Goal: Contribute content

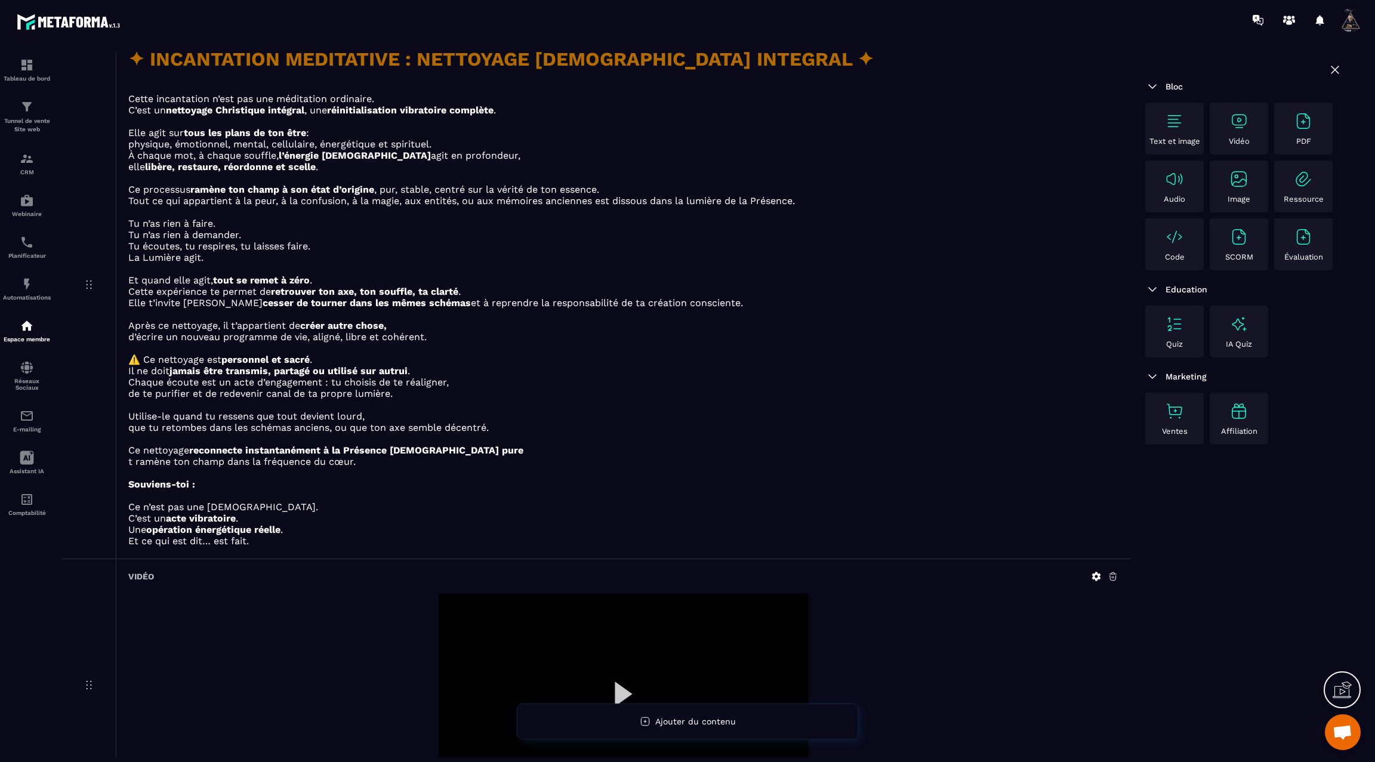
scroll to position [234, 0]
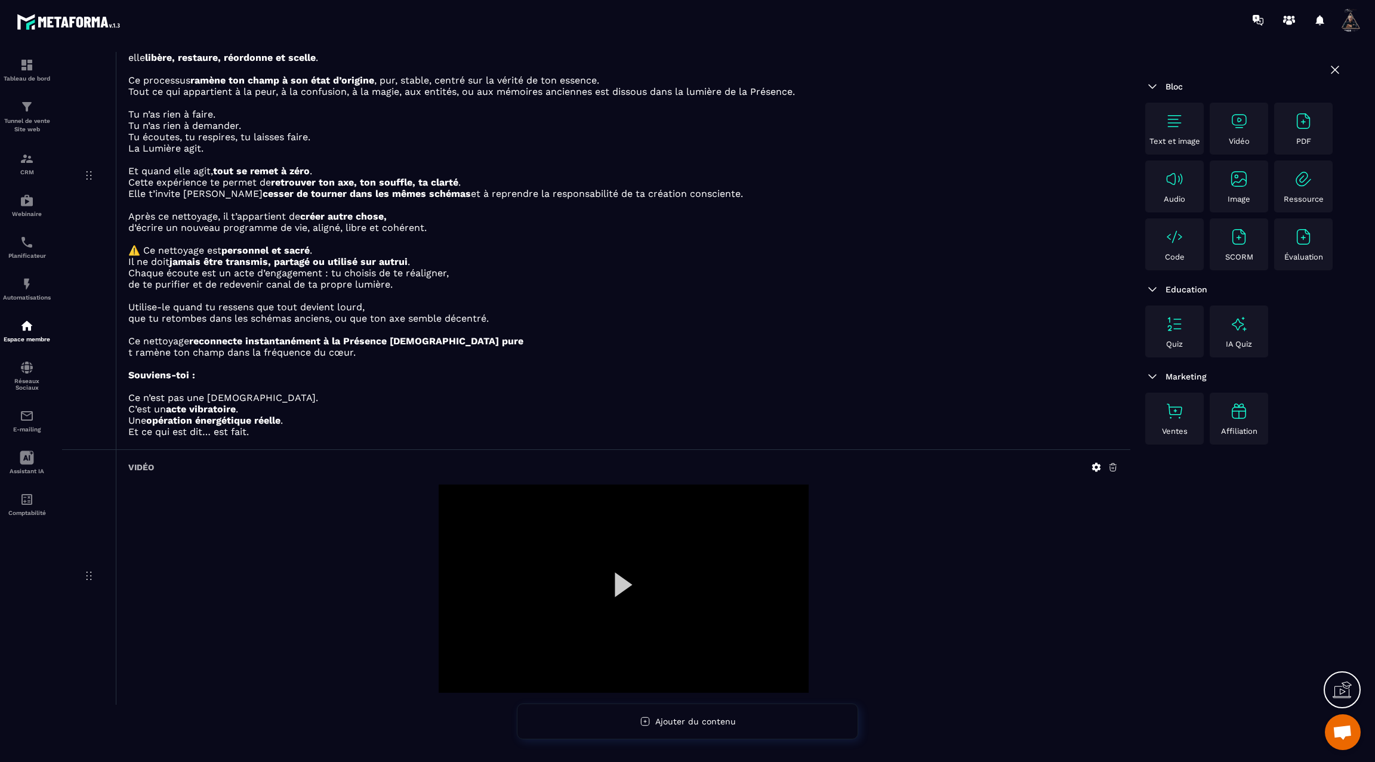
click at [617, 576] on div at bounding box center [624, 589] width 370 height 208
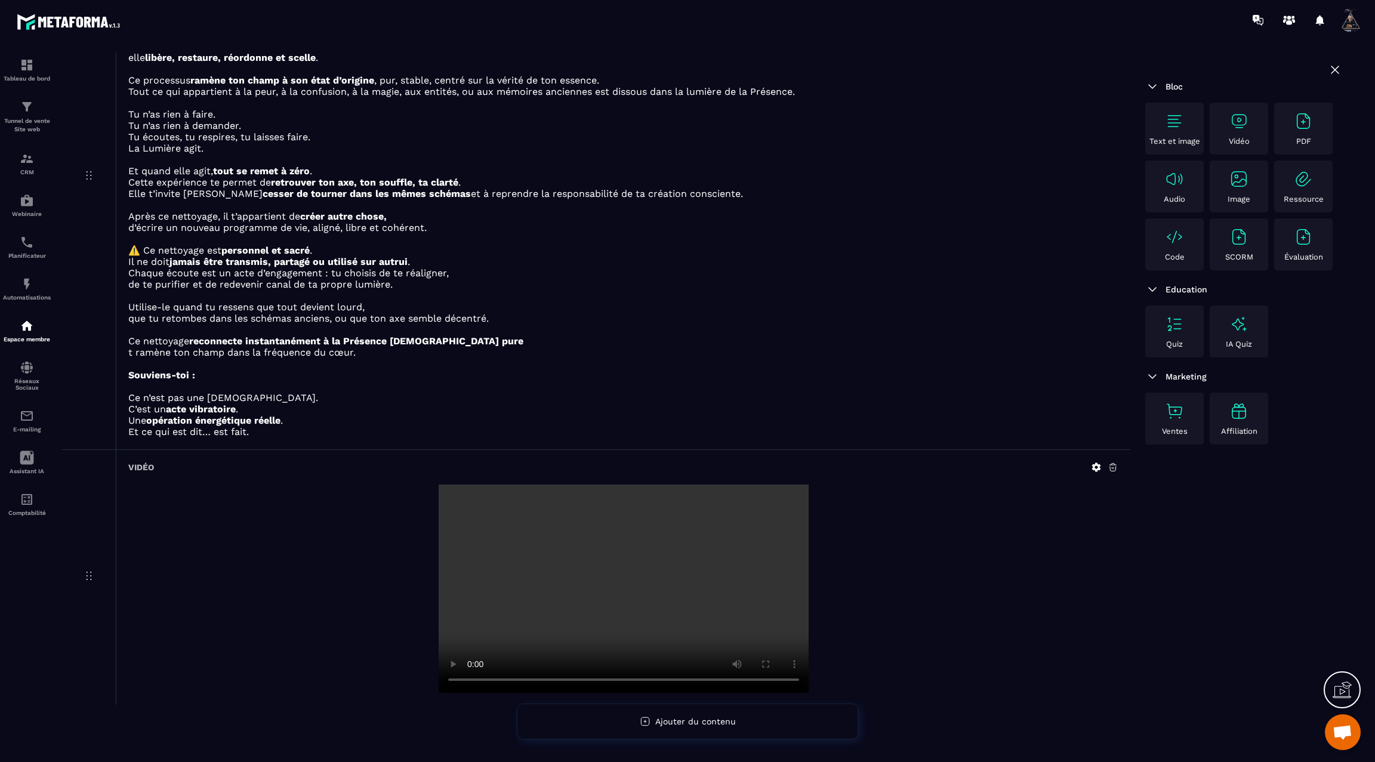
click at [1243, 186] on img at bounding box center [1239, 179] width 19 height 19
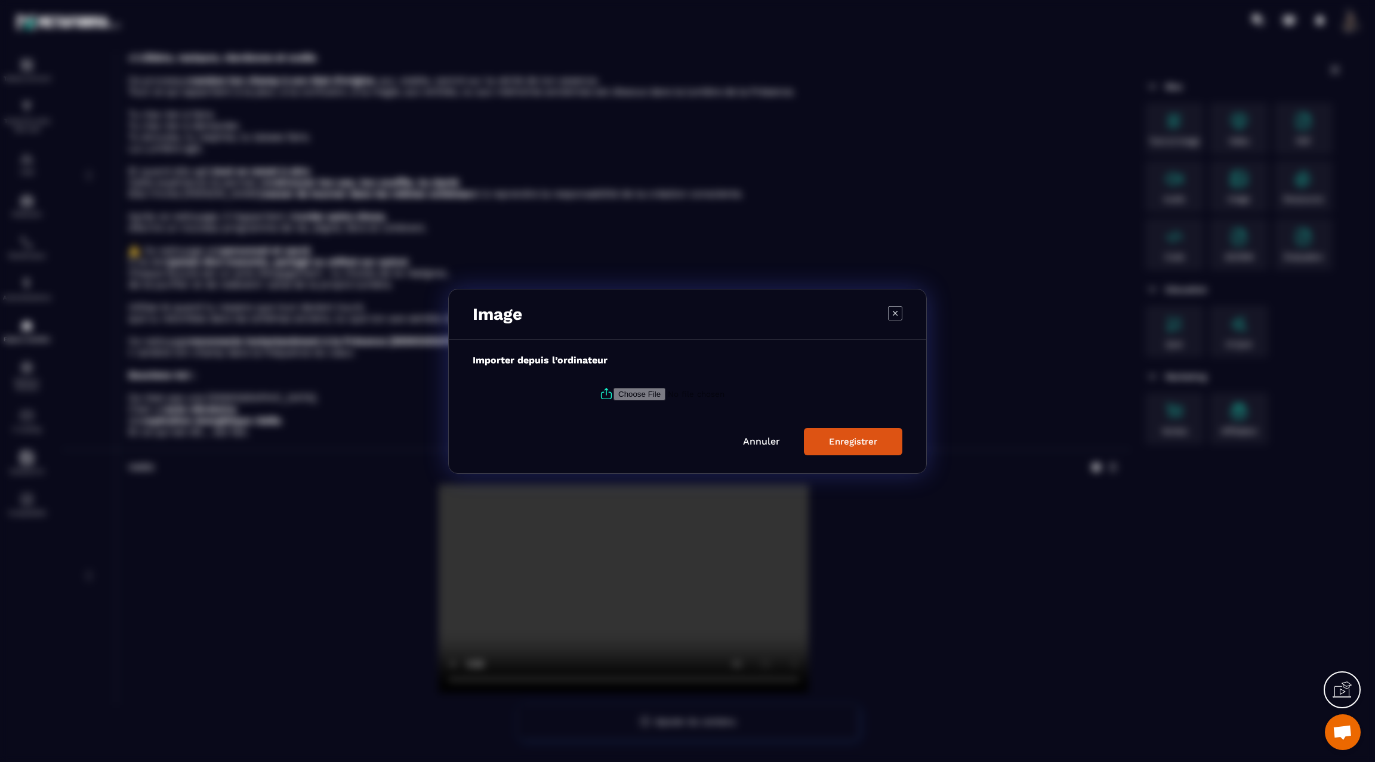
click at [648, 392] on input "Modal window" at bounding box center [695, 393] width 162 height 13
click at [758, 445] on link "Annuler" at bounding box center [761, 441] width 37 height 11
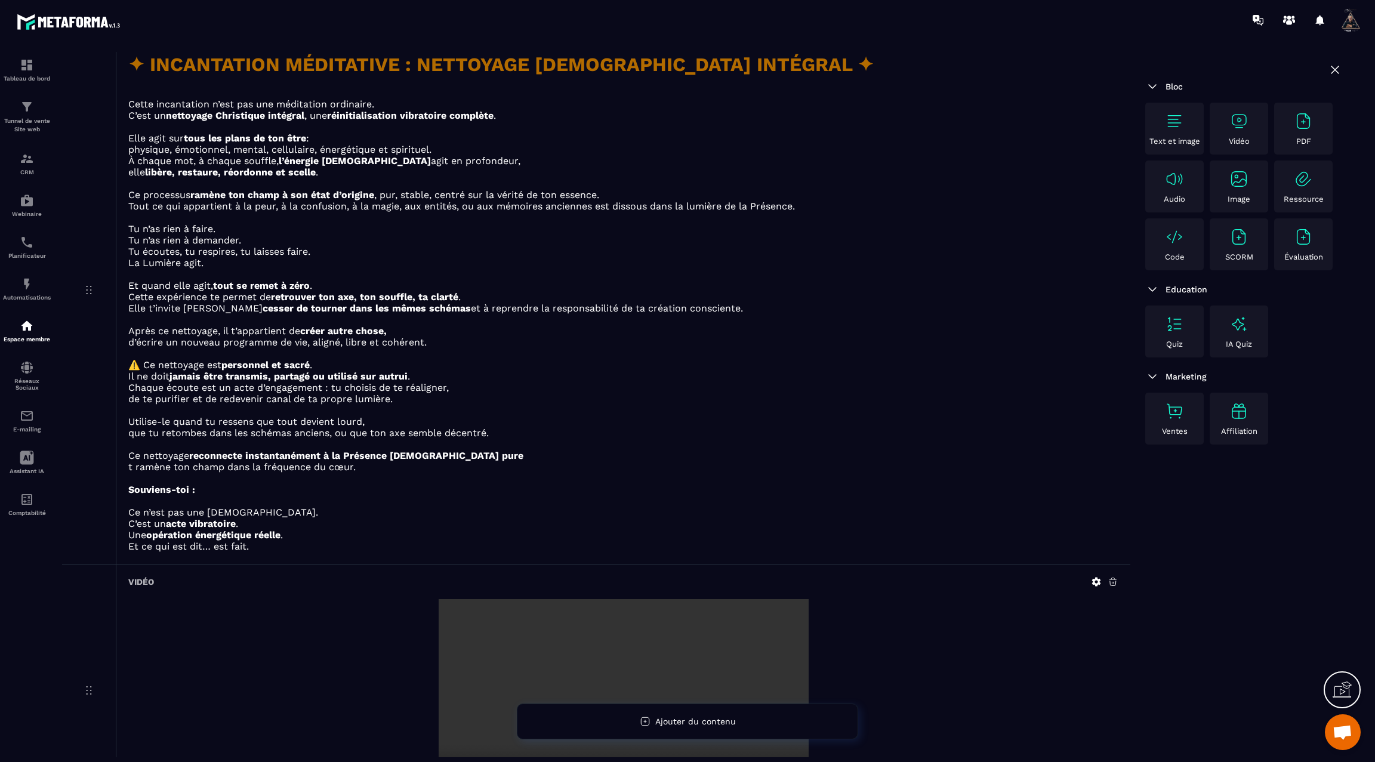
scroll to position [0, 0]
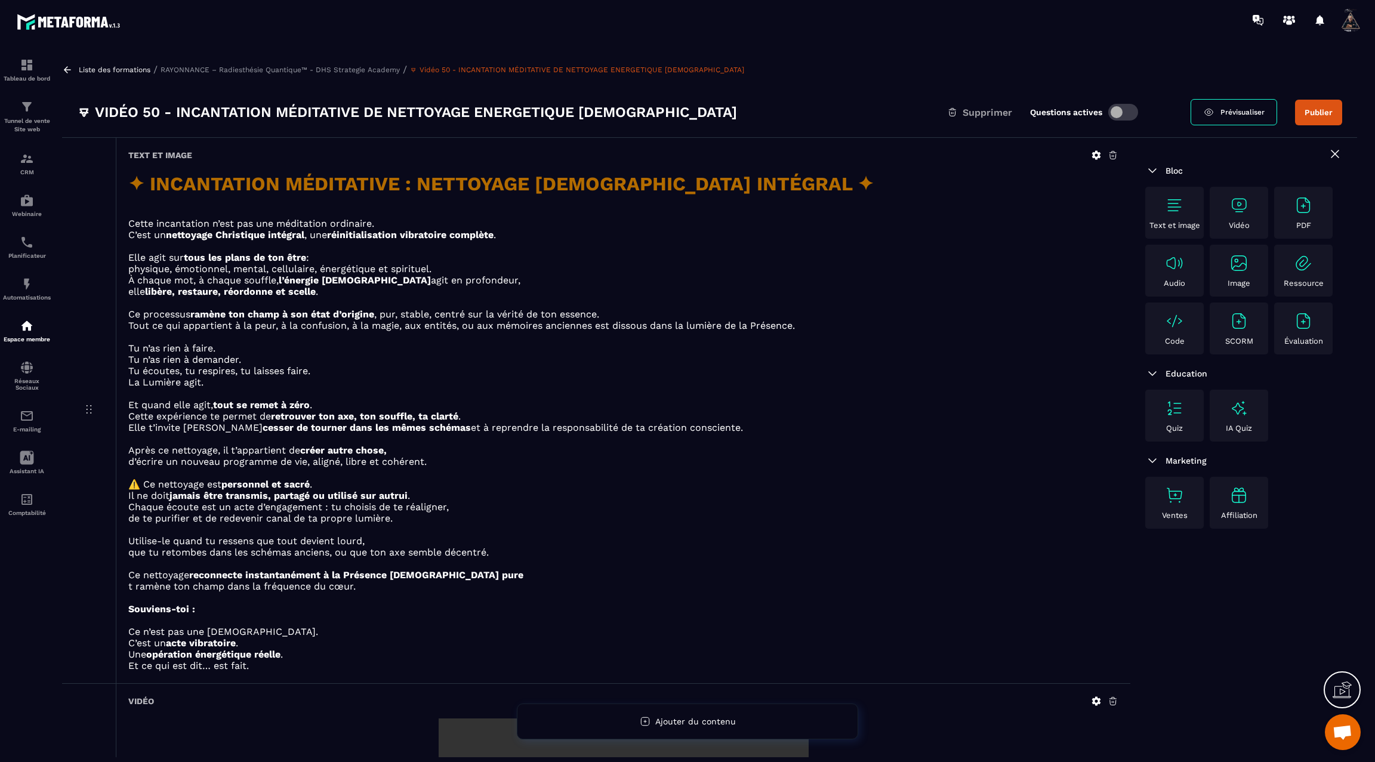
click at [1323, 111] on button "Publier" at bounding box center [1318, 113] width 47 height 26
click at [1095, 153] on icon at bounding box center [1096, 155] width 9 height 9
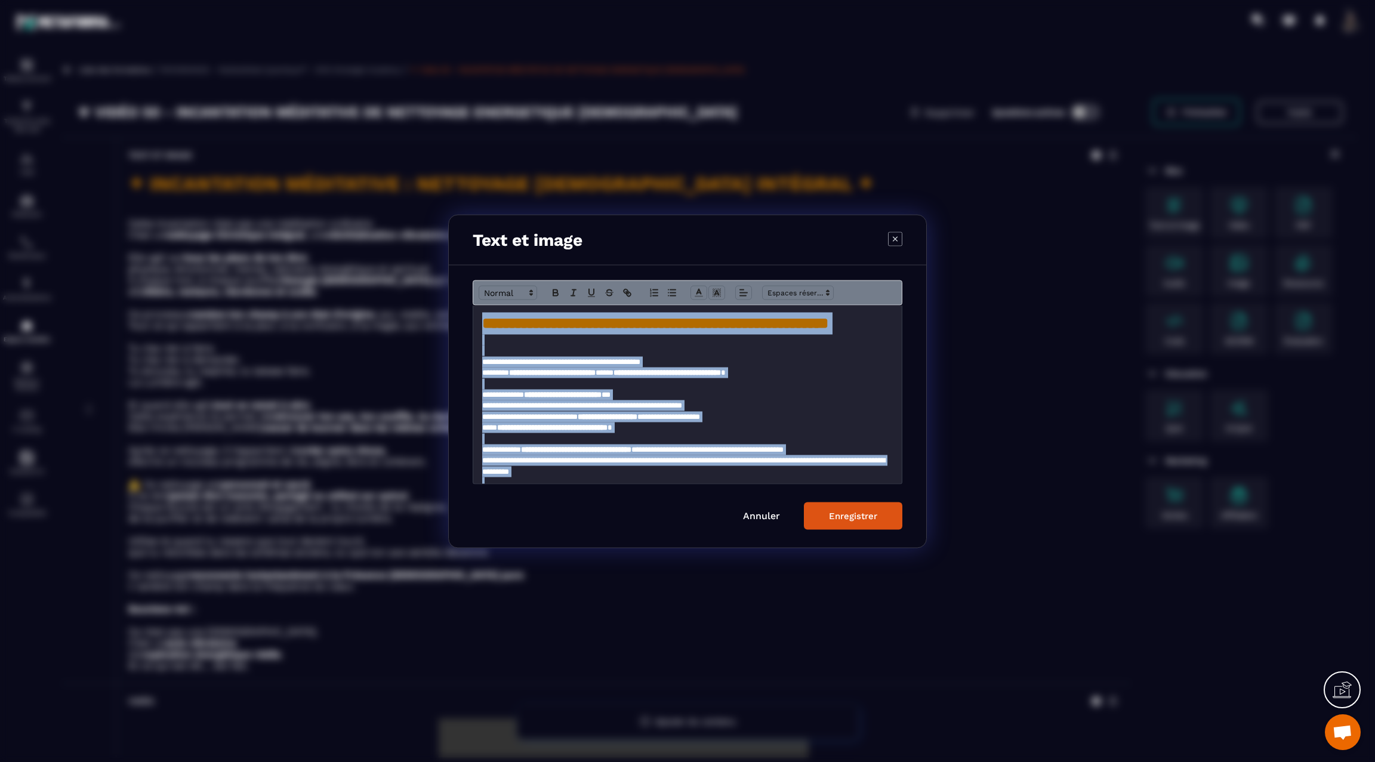
scroll to position [364, 0]
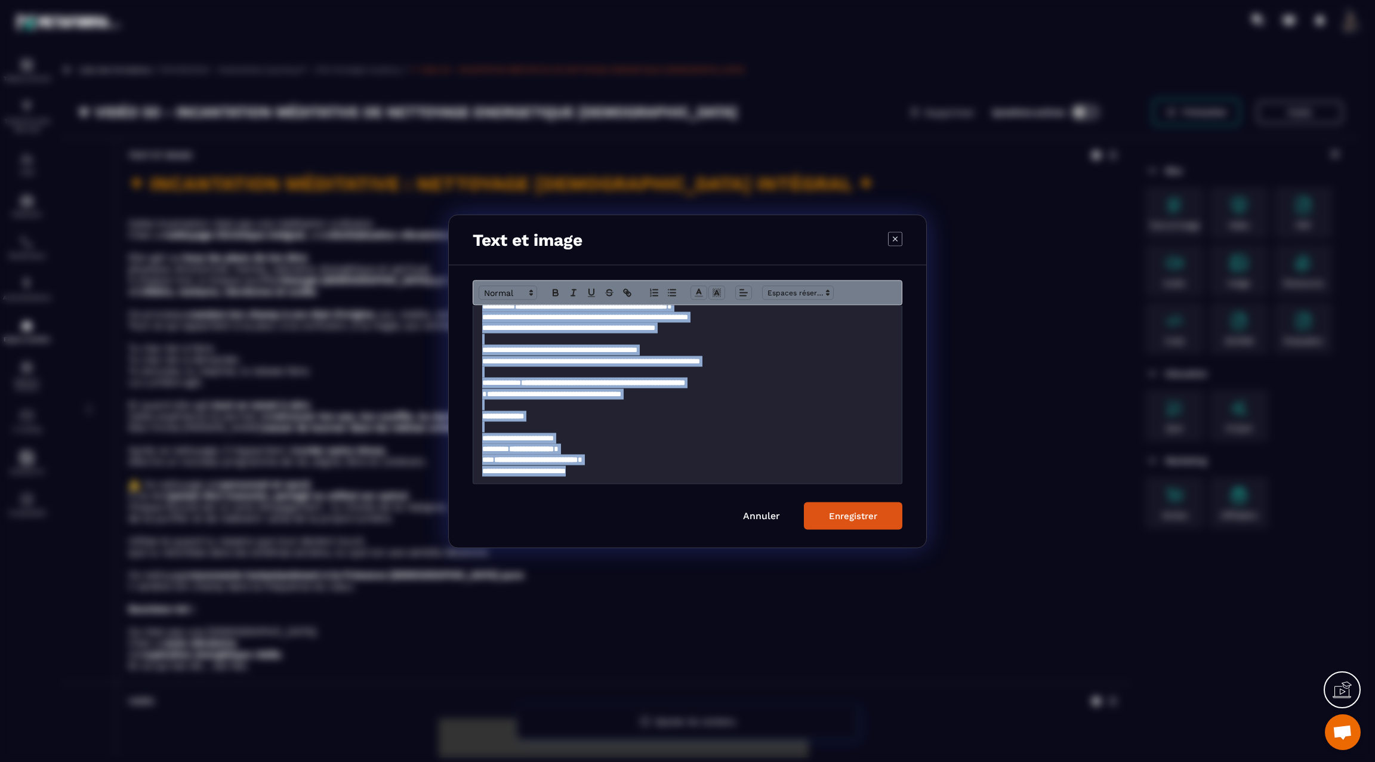
drag, startPoint x: 481, startPoint y: 321, endPoint x: 511, endPoint y: 540, distance: 221.1
click at [511, 540] on div "**********" at bounding box center [688, 406] width 478 height 282
copy div "**********"
click at [827, 510] on button "Enregistrer" at bounding box center [853, 515] width 98 height 27
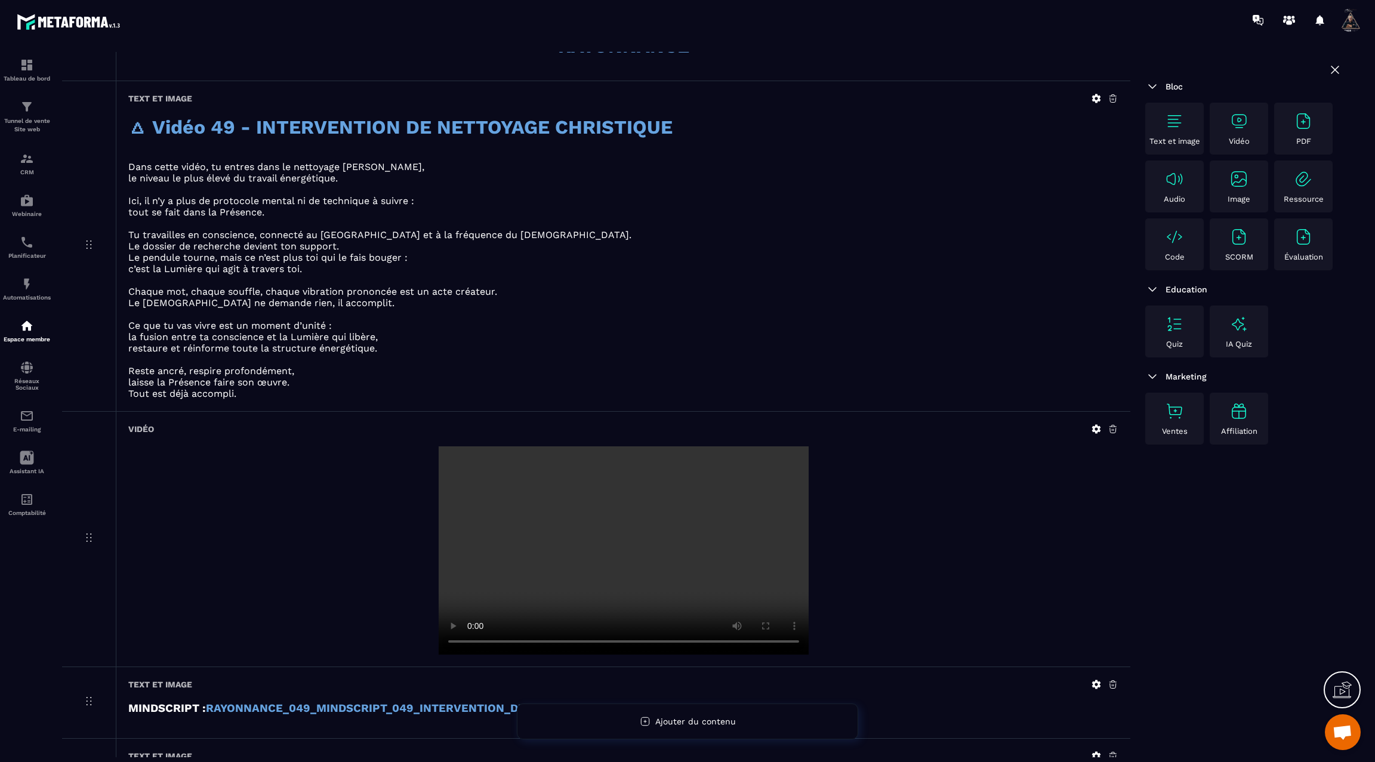
scroll to position [968, 0]
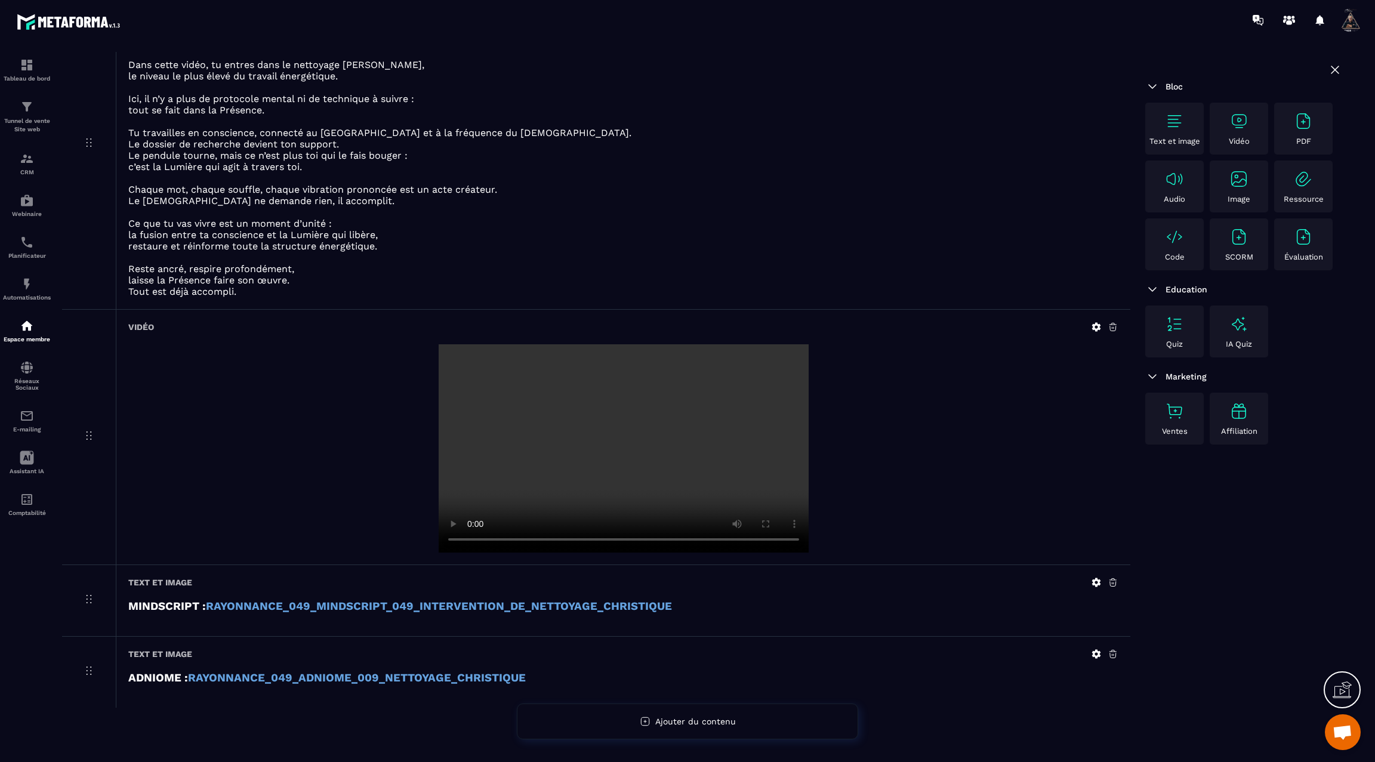
click at [1182, 116] on img at bounding box center [1174, 121] width 19 height 19
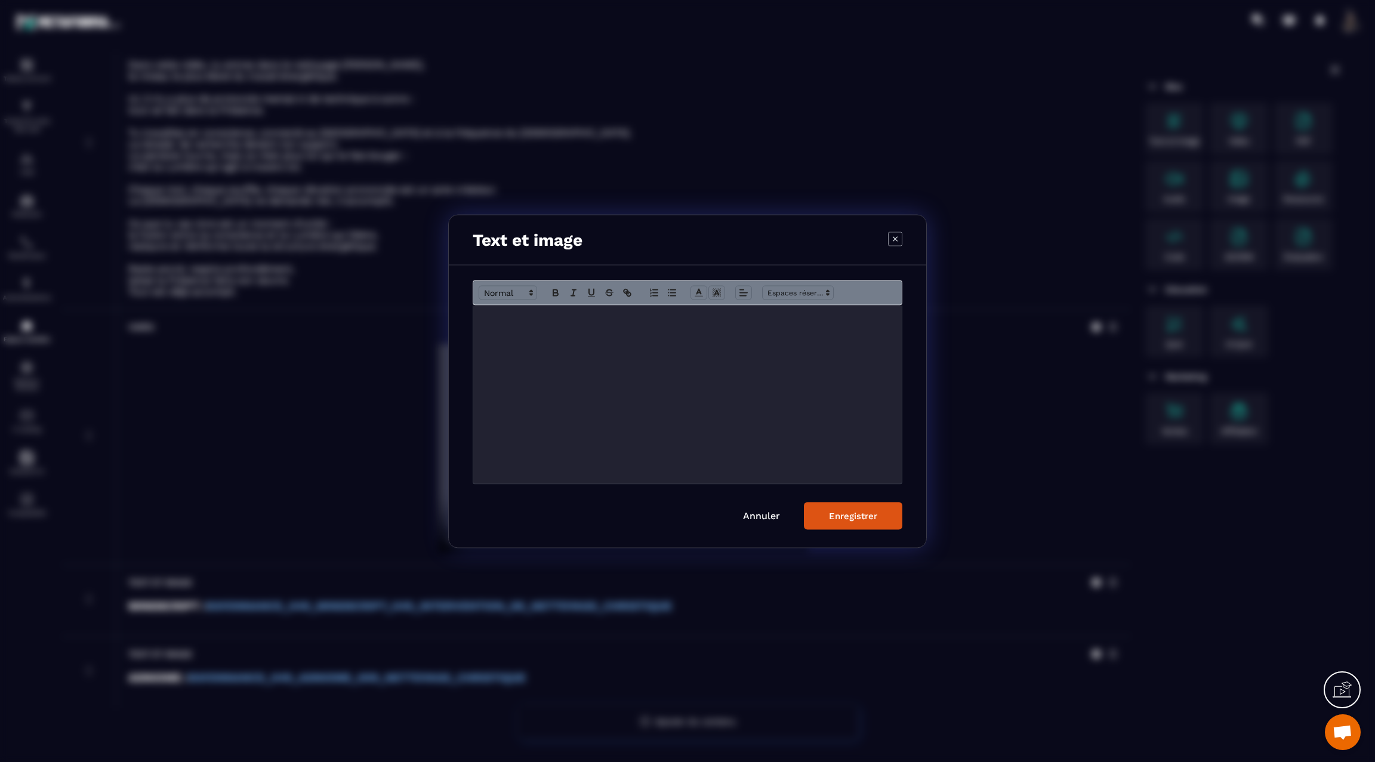
click at [753, 327] on div "Modal window" at bounding box center [687, 394] width 429 height 178
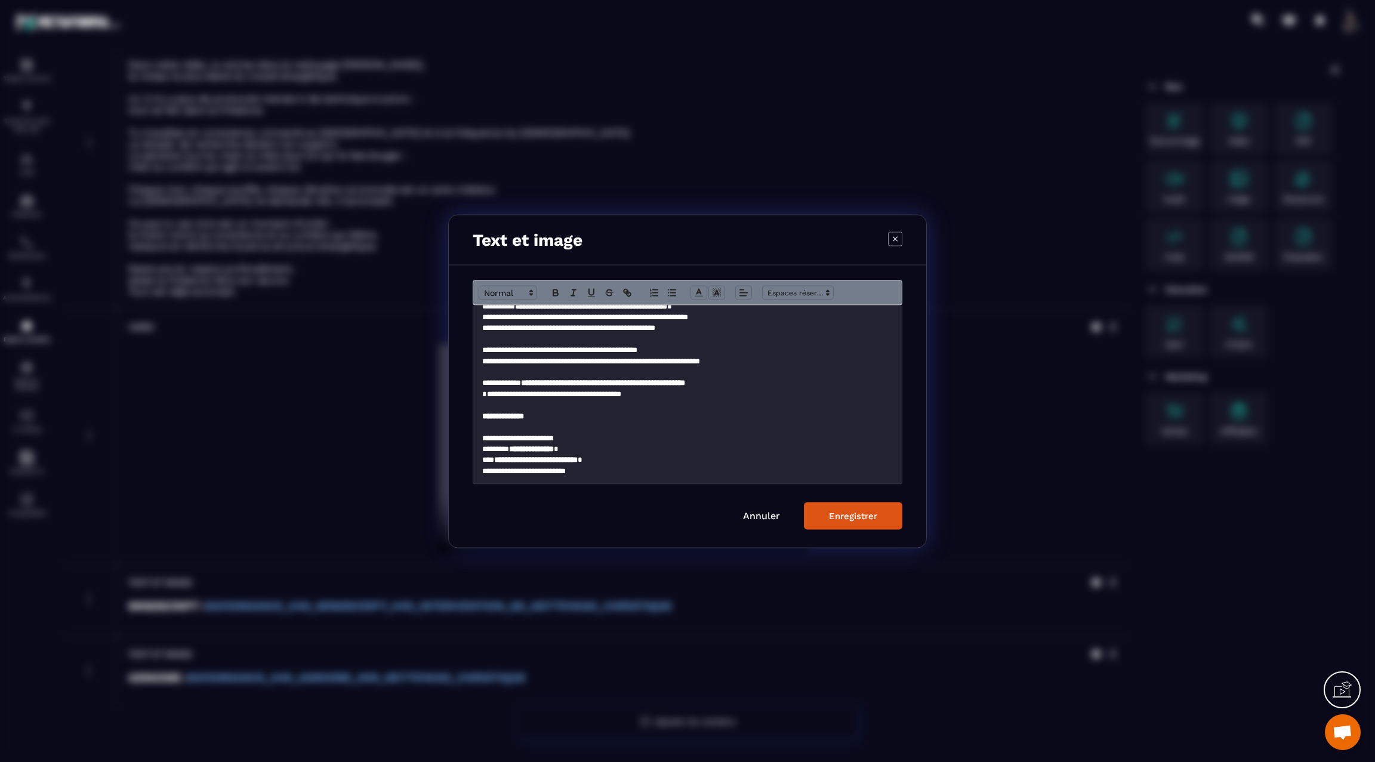
click at [854, 510] on div "Enregistrer" at bounding box center [853, 515] width 48 height 11
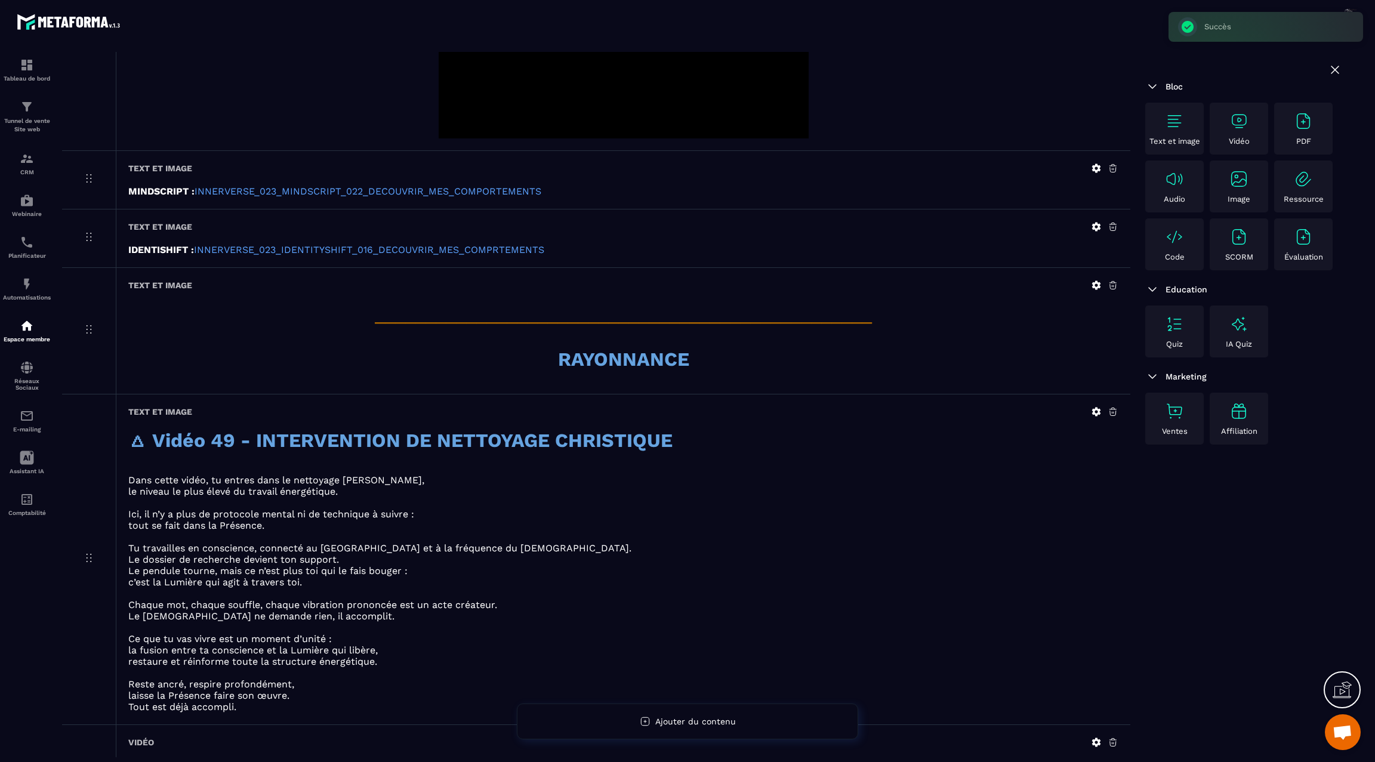
scroll to position [530, 0]
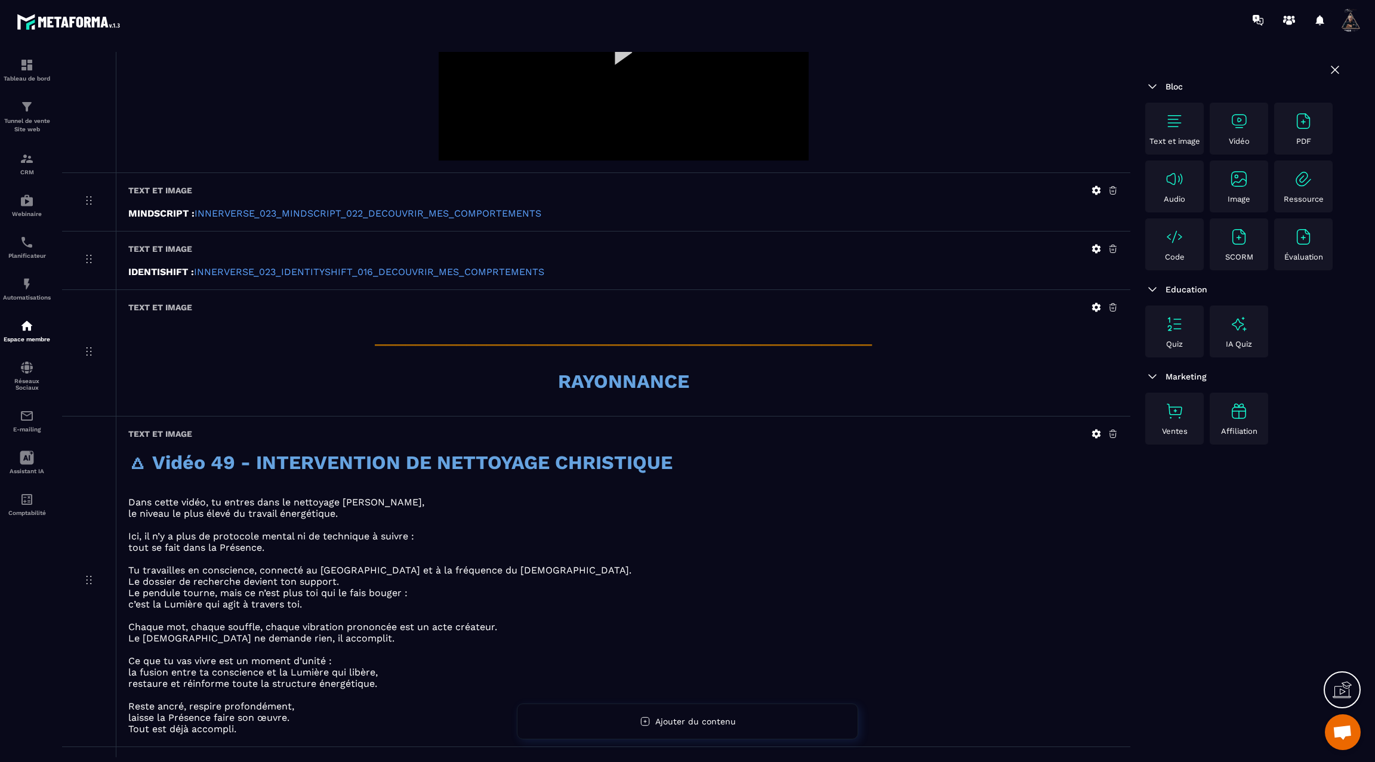
click at [1094, 304] on icon at bounding box center [1096, 307] width 9 height 9
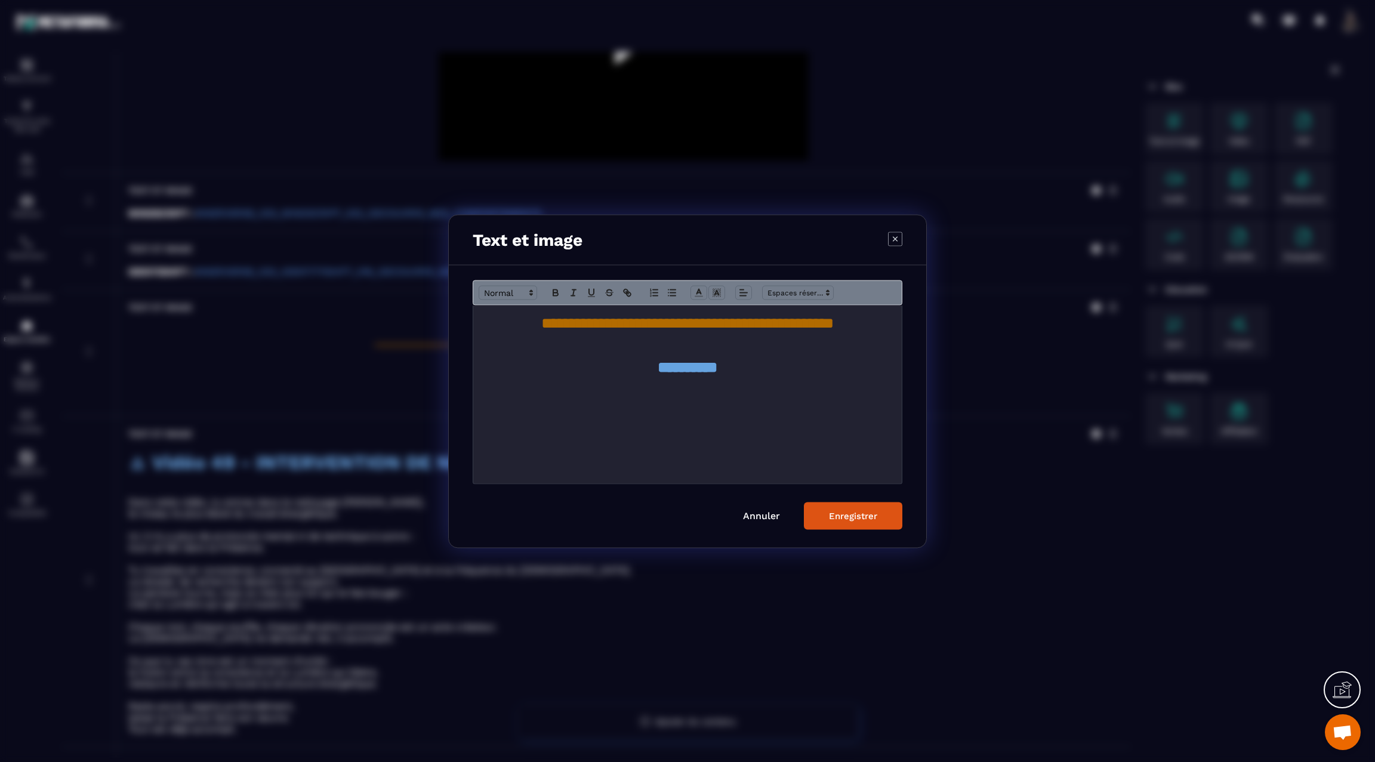
click at [834, 337] on p "Modal window" at bounding box center [687, 339] width 411 height 11
click at [834, 333] on h1 "**********" at bounding box center [687, 323] width 411 height 22
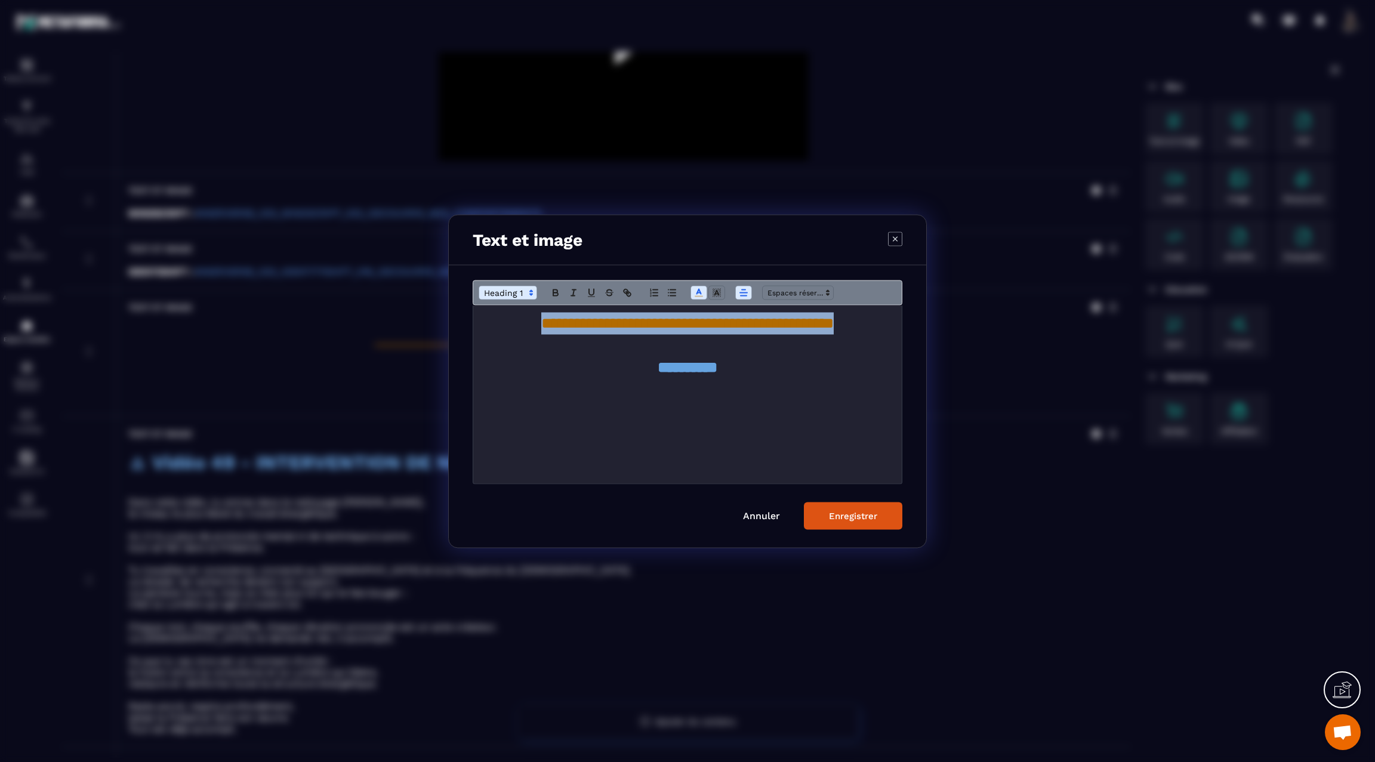
click at [834, 333] on h1 "**********" at bounding box center [687, 323] width 411 height 22
copy span "**********"
click at [850, 523] on button "Enregistrer" at bounding box center [853, 515] width 98 height 27
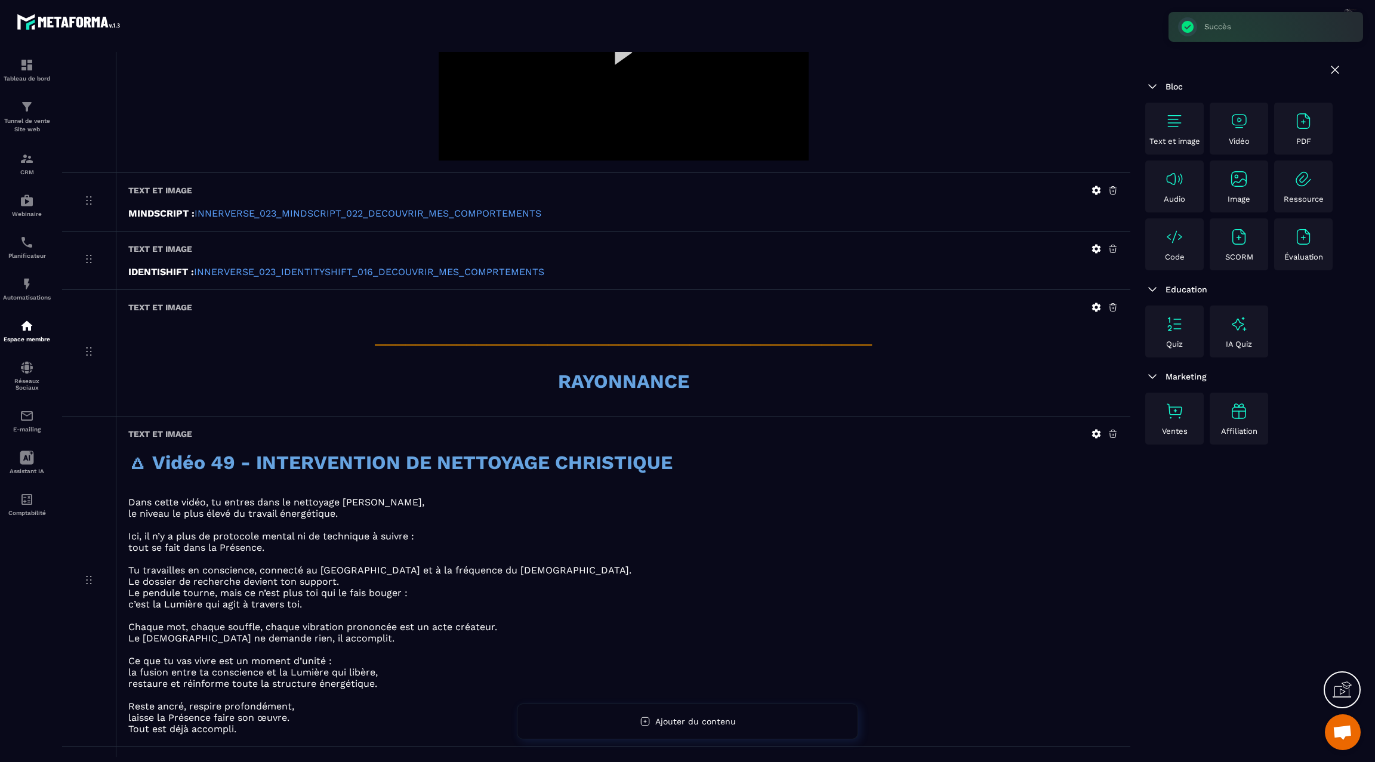
click at [1175, 113] on img at bounding box center [1174, 121] width 19 height 19
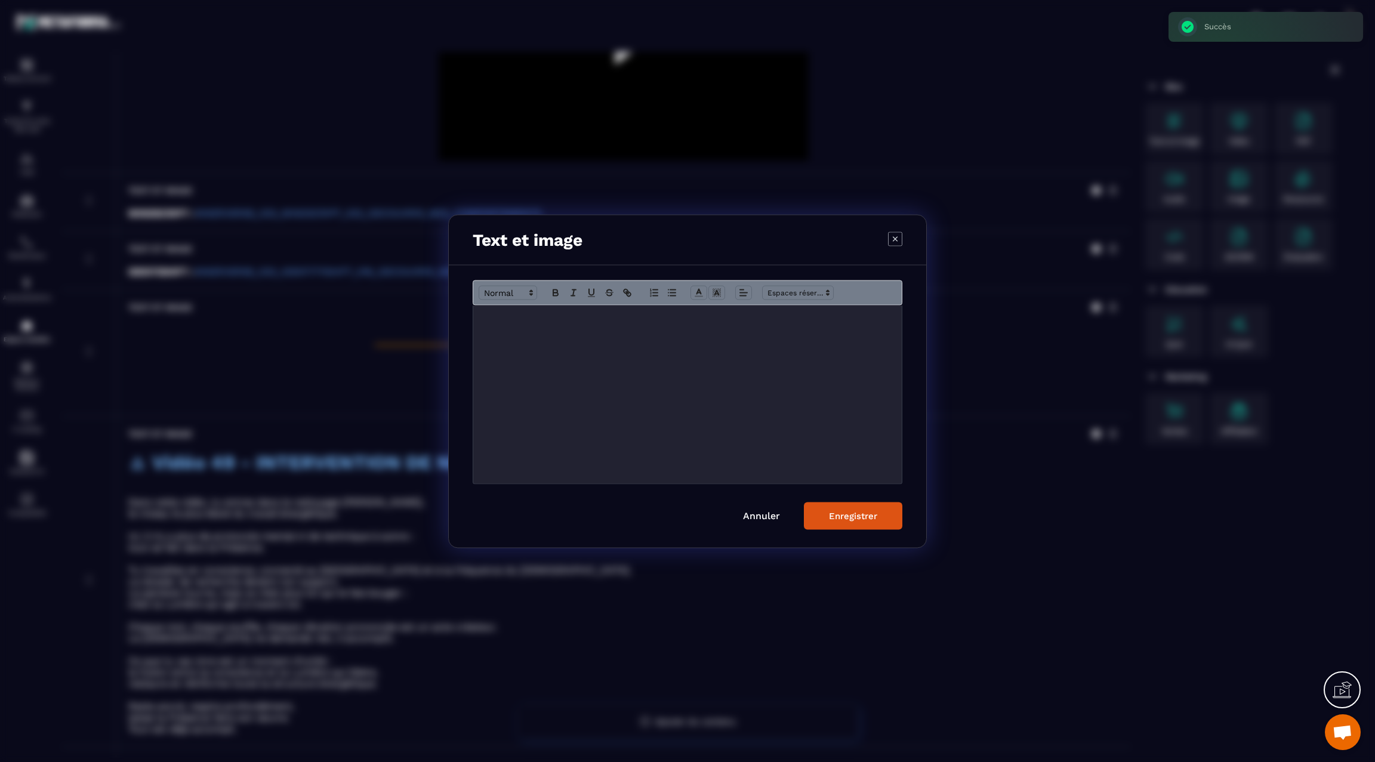
click at [735, 317] on p "Modal window" at bounding box center [687, 317] width 411 height 11
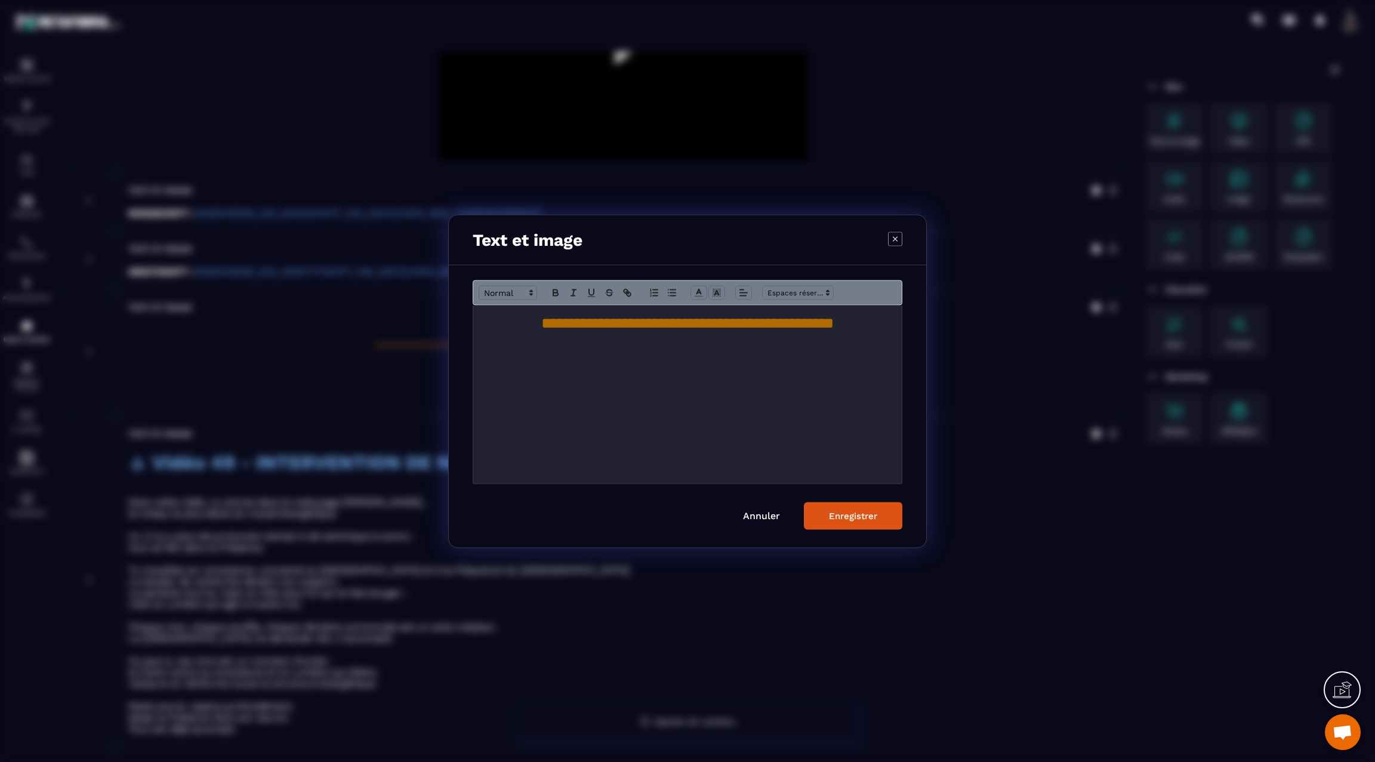
click at [827, 516] on button "Enregistrer" at bounding box center [853, 515] width 98 height 27
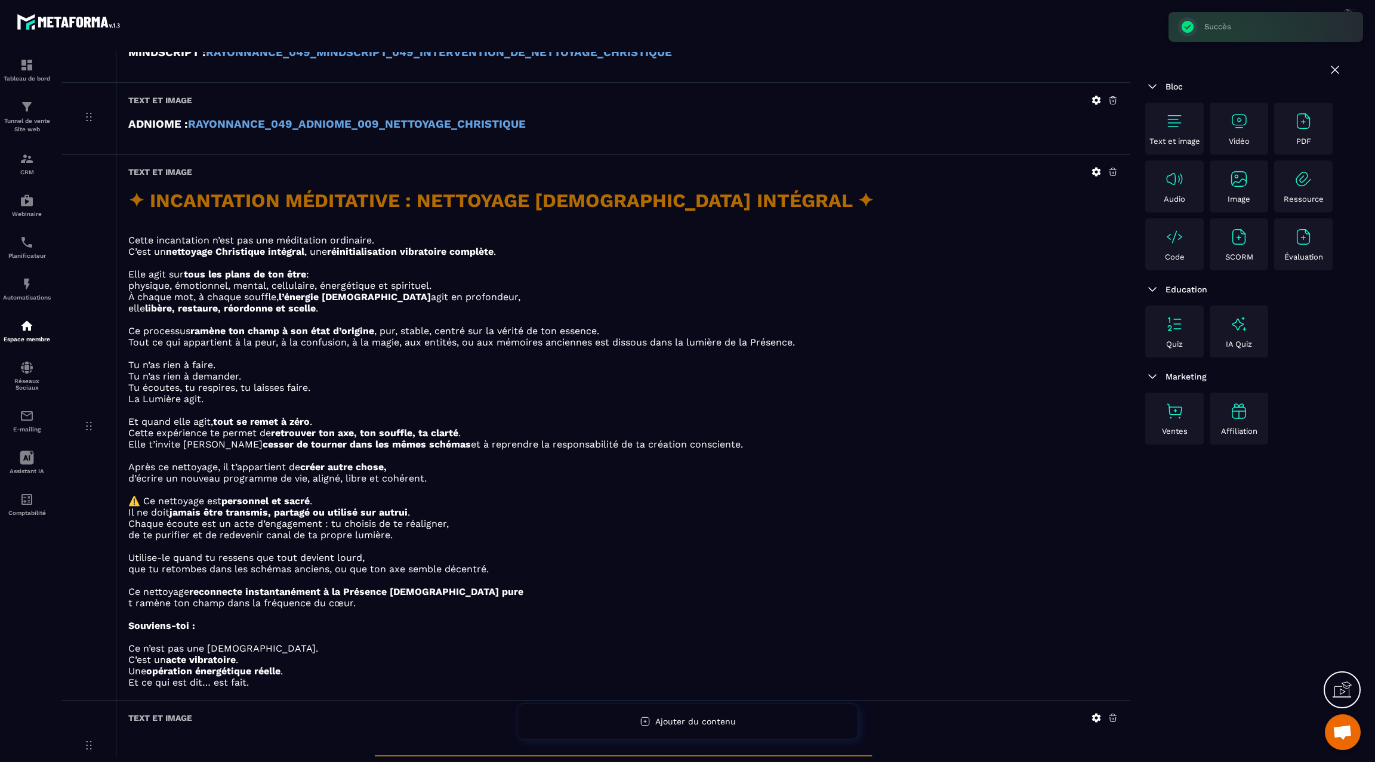
scroll to position [1599, 0]
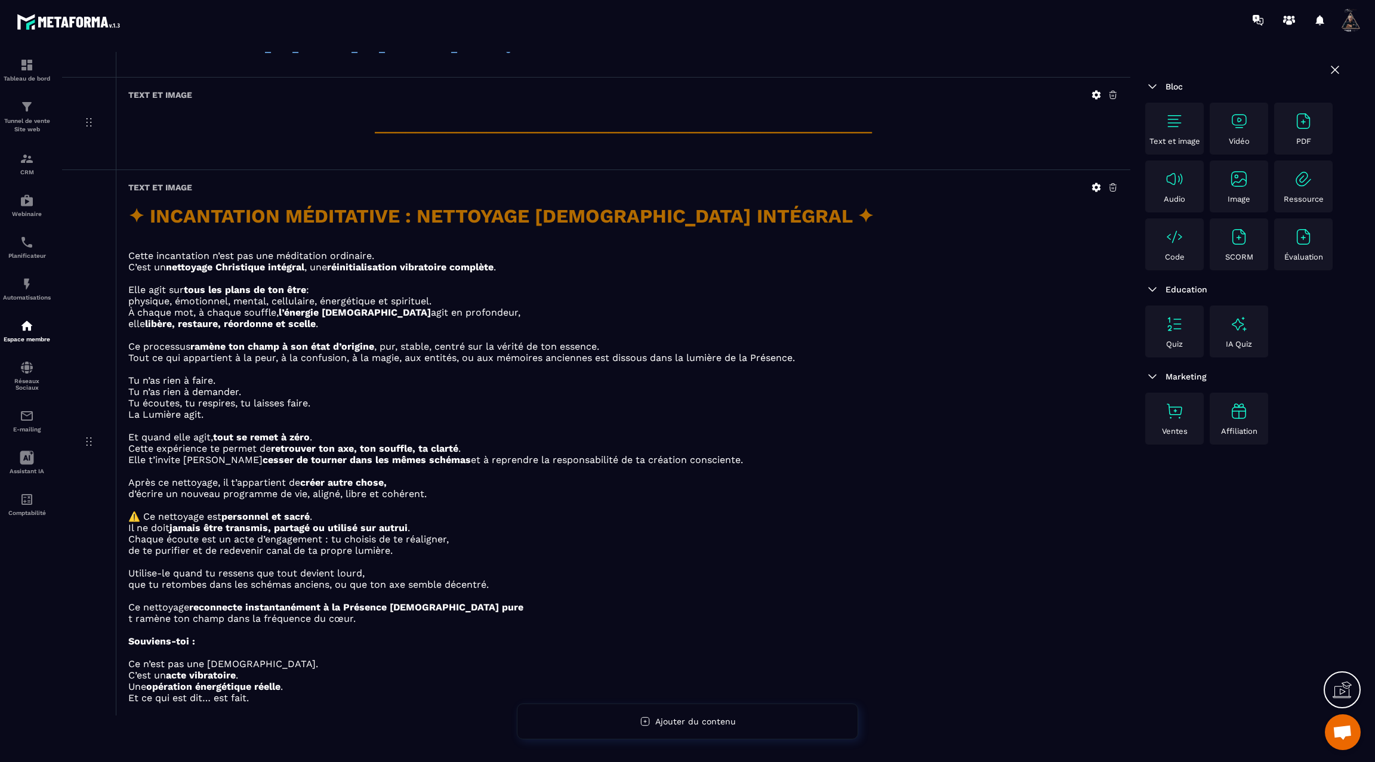
click at [1238, 117] on img at bounding box center [1239, 121] width 19 height 19
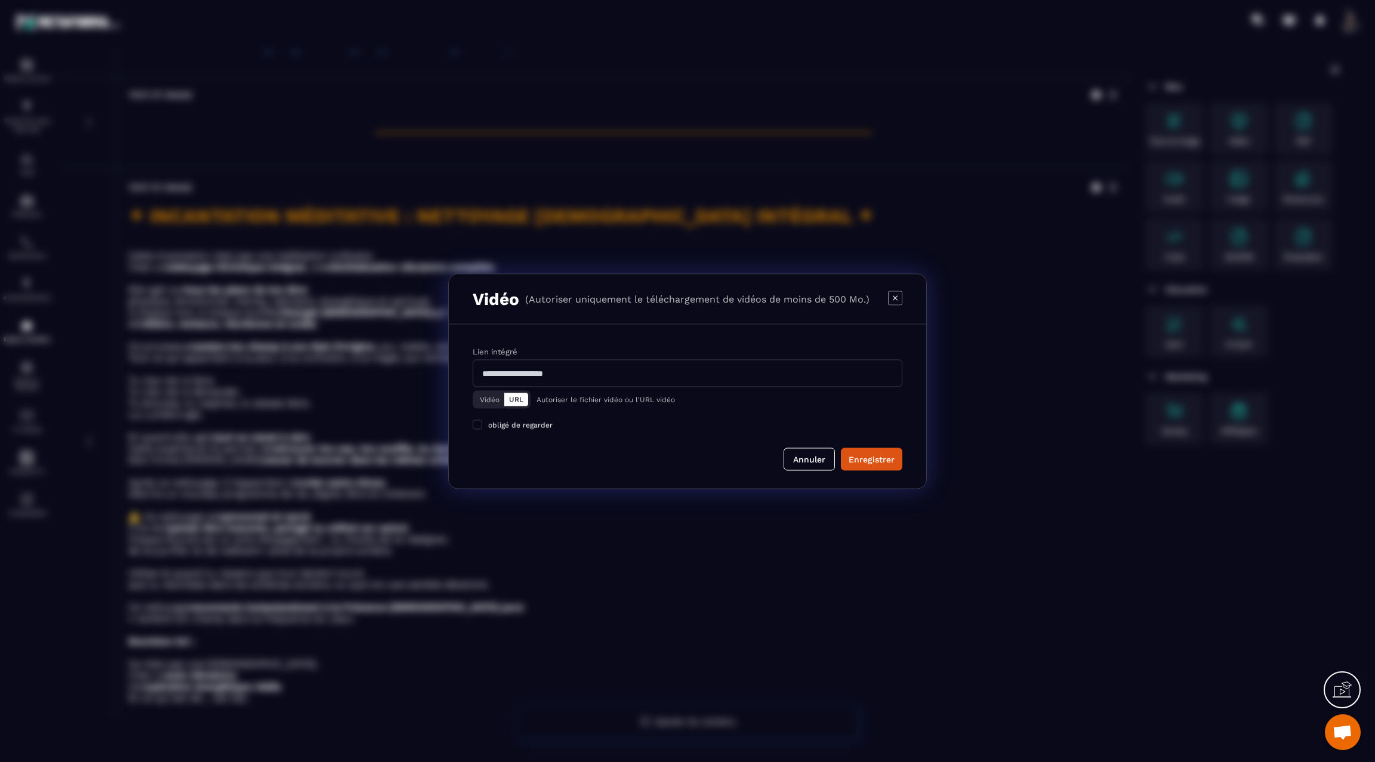
click at [487, 401] on button "Vidéo" at bounding box center [489, 399] width 29 height 13
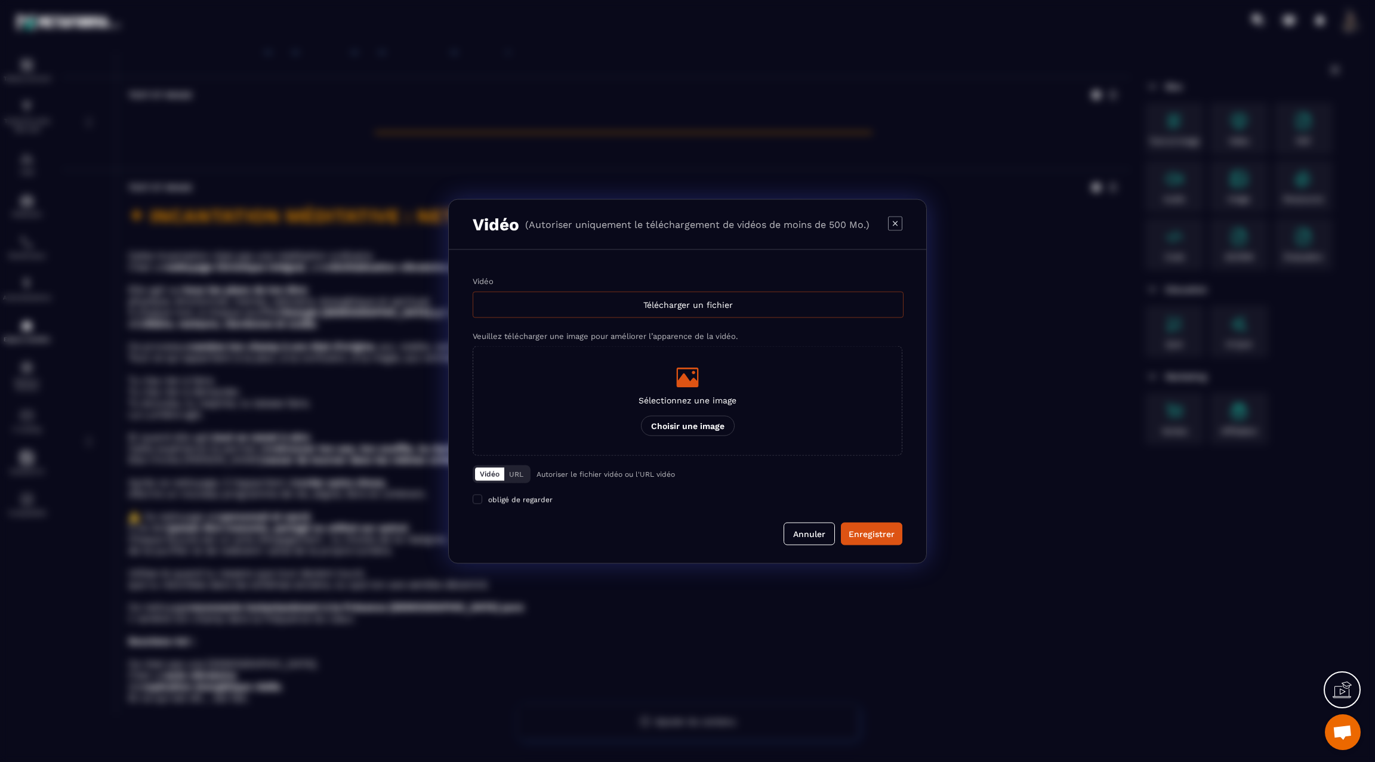
click at [684, 299] on div "Télécharger un fichier" at bounding box center [688, 304] width 431 height 26
click at [0, 0] on input "Vidéo Télécharger un fichier" at bounding box center [0, 0] width 0 height 0
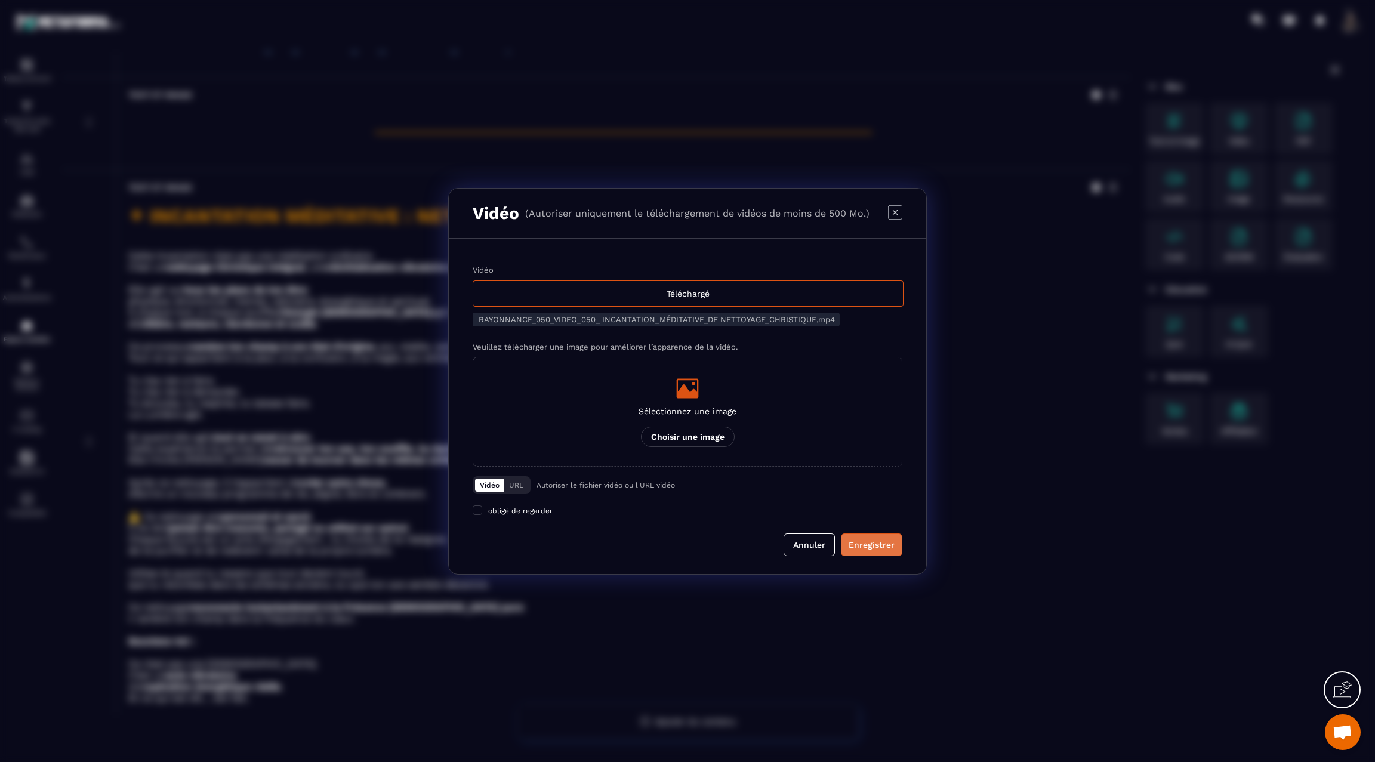
click at [885, 542] on div "Enregistrer" at bounding box center [872, 545] width 46 height 12
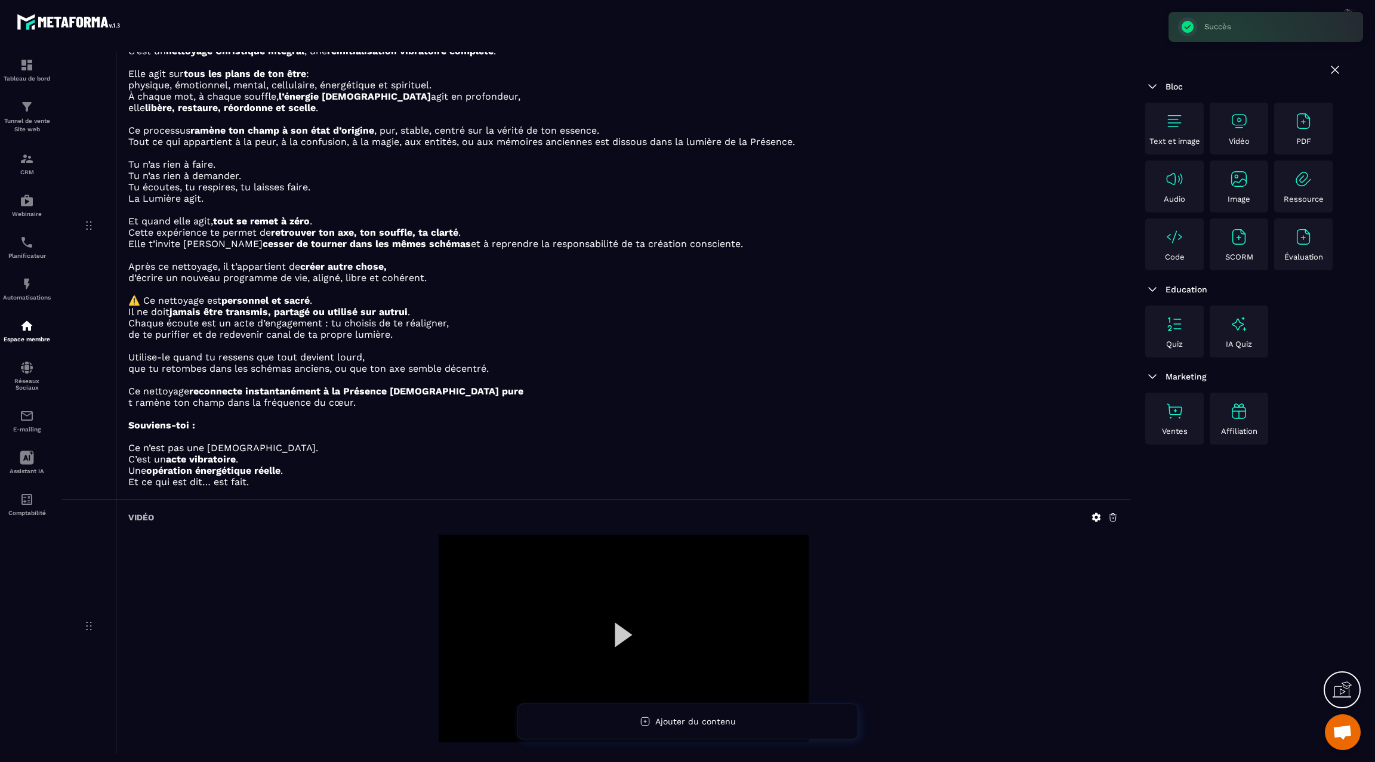
scroll to position [1854, 0]
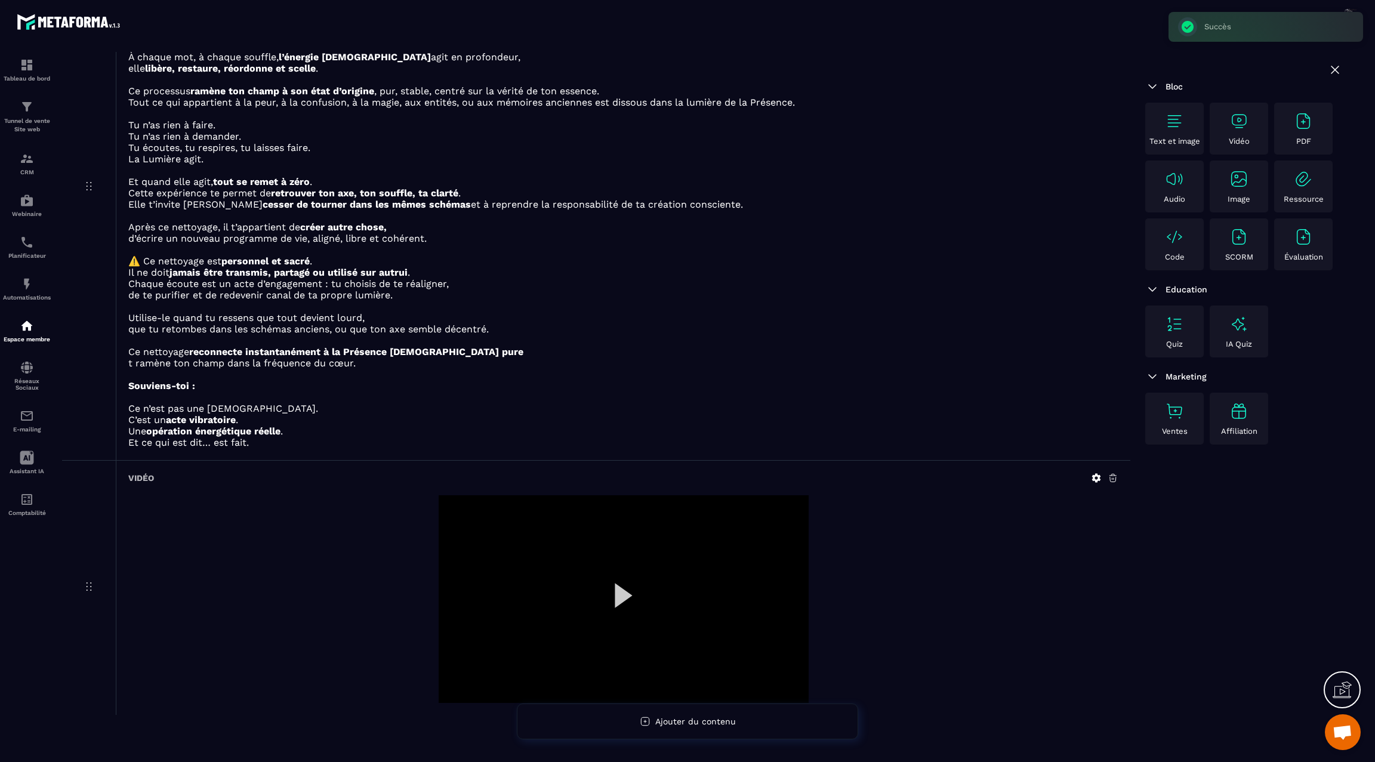
click at [626, 581] on div at bounding box center [624, 599] width 370 height 208
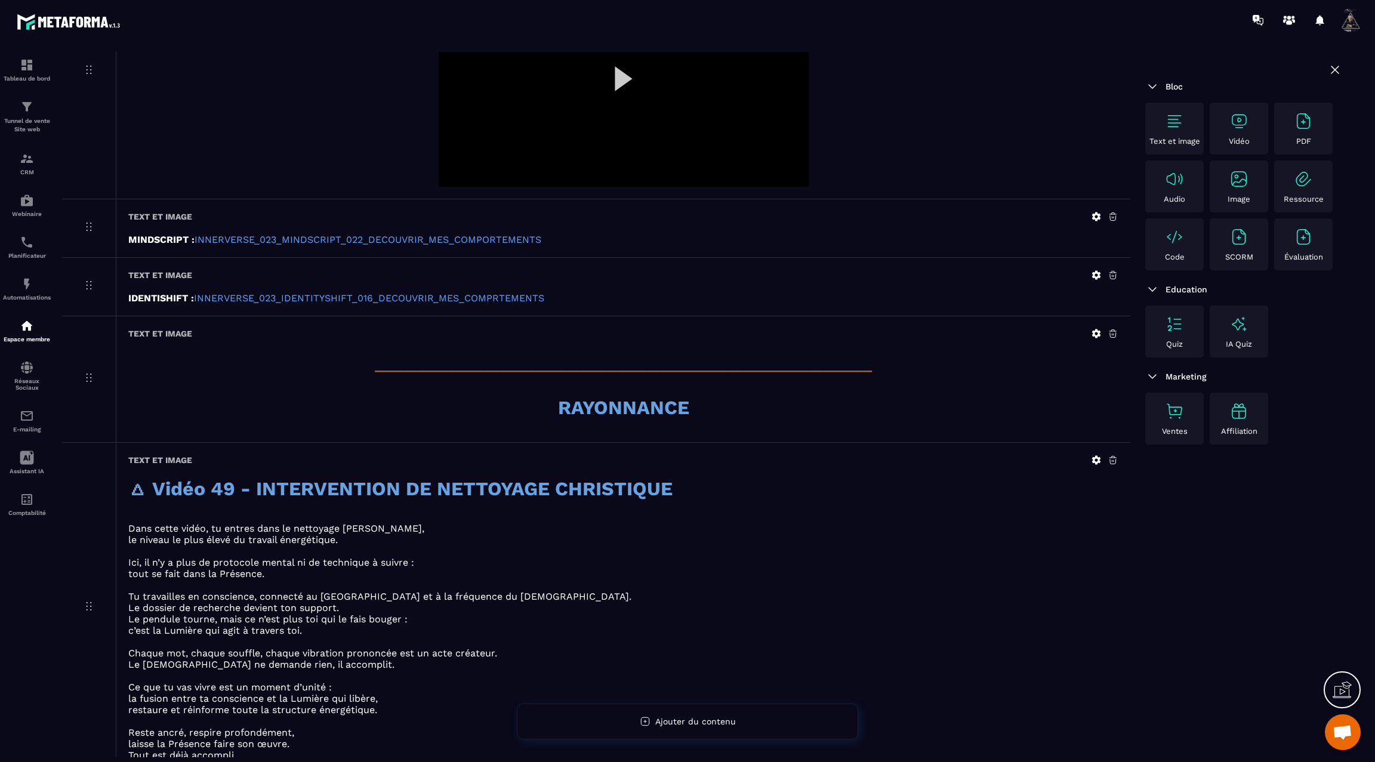
scroll to position [0, 0]
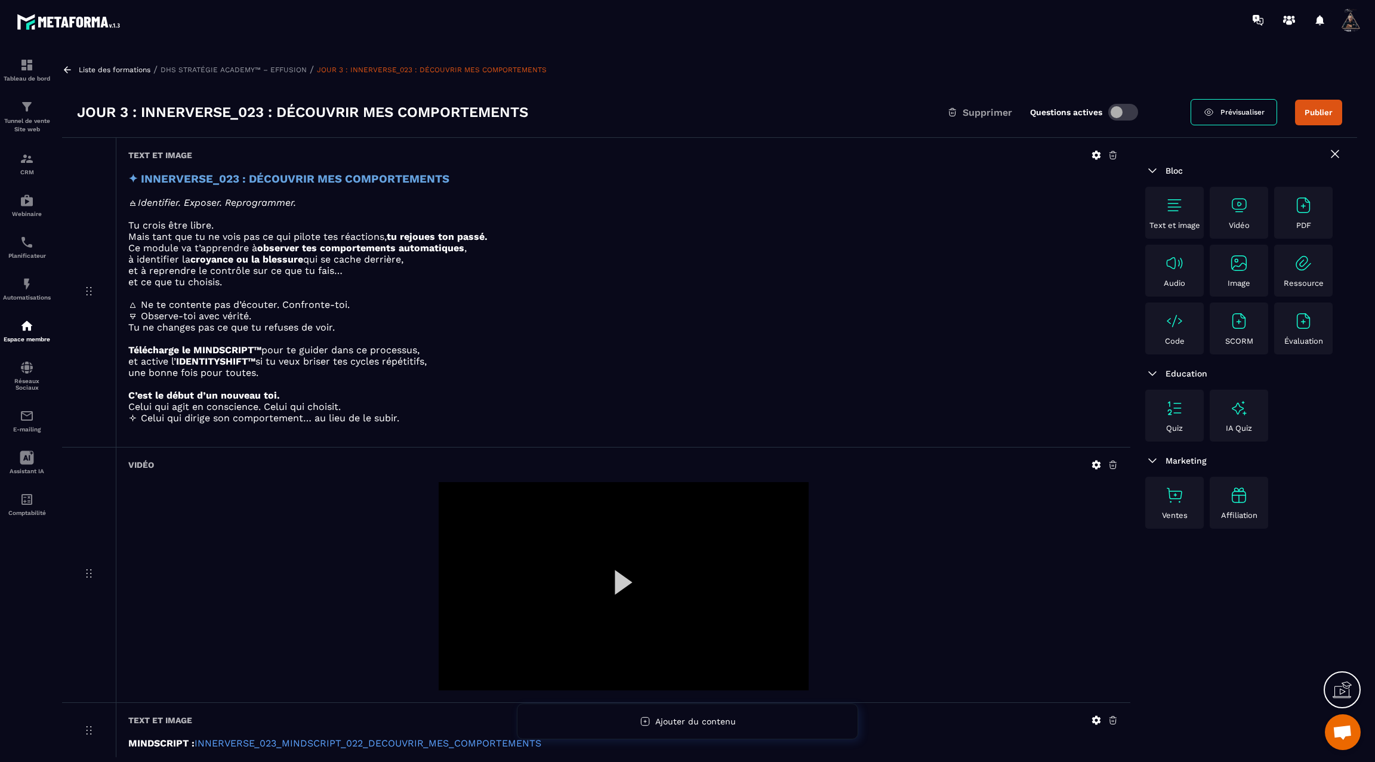
click at [1319, 112] on button "Publier" at bounding box center [1318, 113] width 47 height 26
click at [66, 70] on icon at bounding box center [67, 69] width 7 height 7
